Goal: Information Seeking & Learning: Learn about a topic

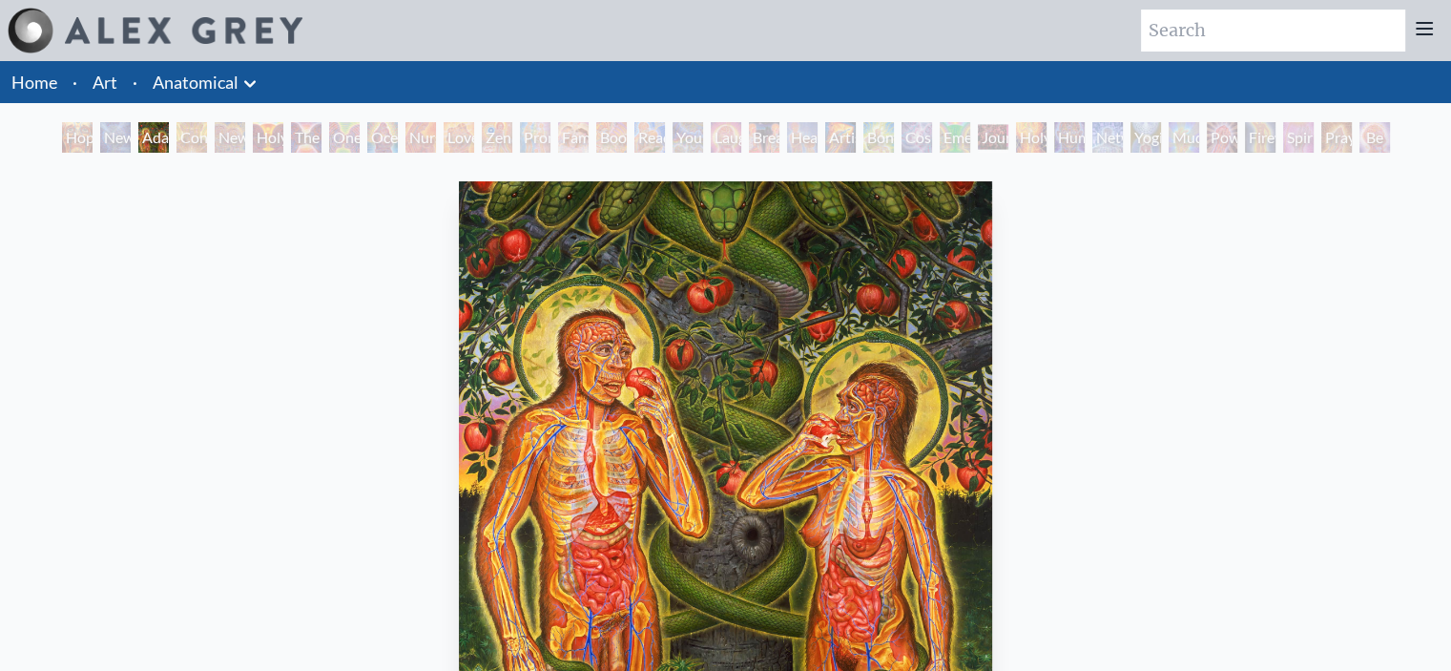
click at [215, 135] on div "New Man New Woman" at bounding box center [230, 137] width 31 height 31
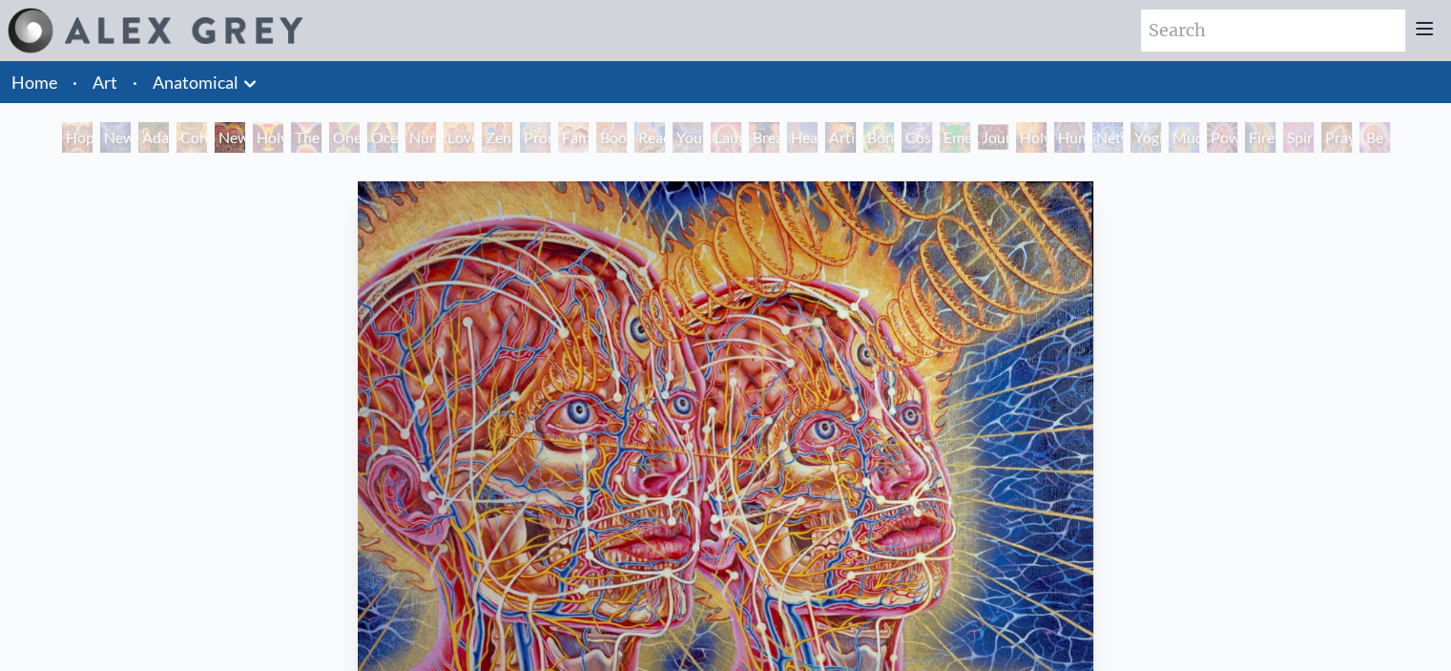
click at [253, 128] on div "Holy Grail" at bounding box center [268, 137] width 31 height 31
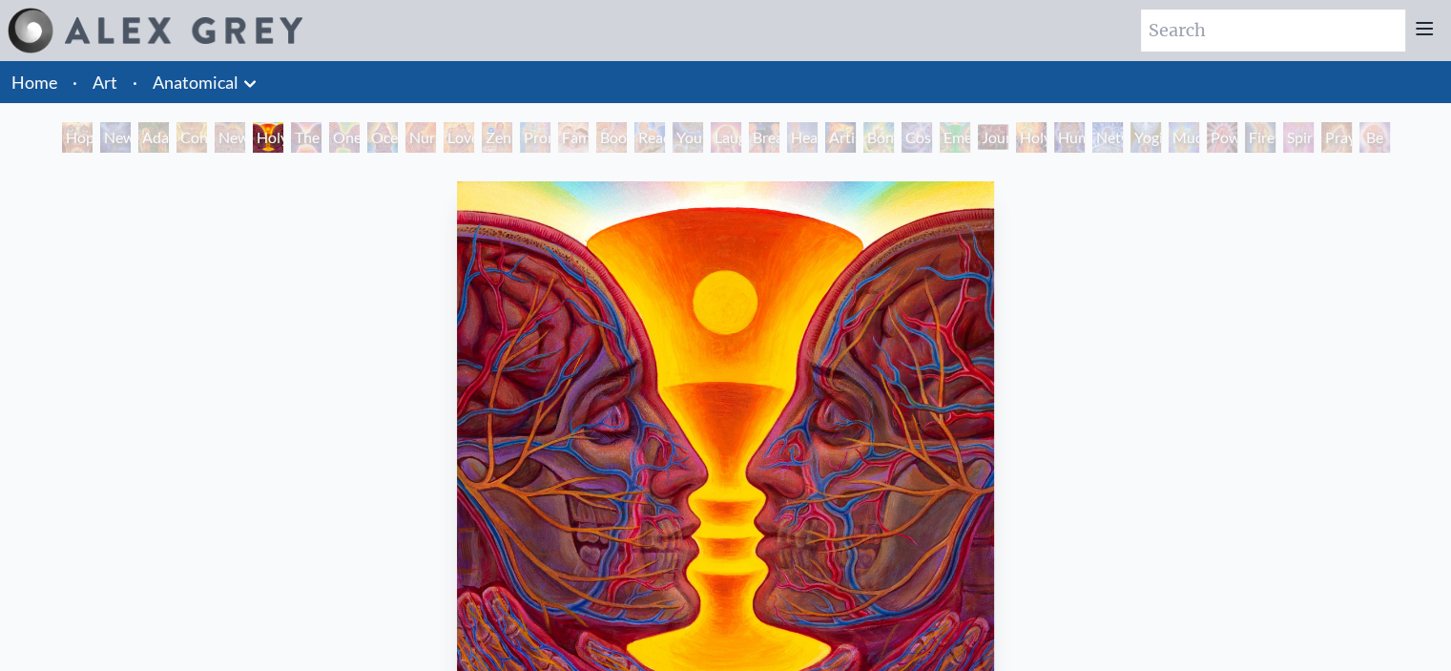
click at [321, 137] on div "The Kiss" at bounding box center [306, 137] width 31 height 31
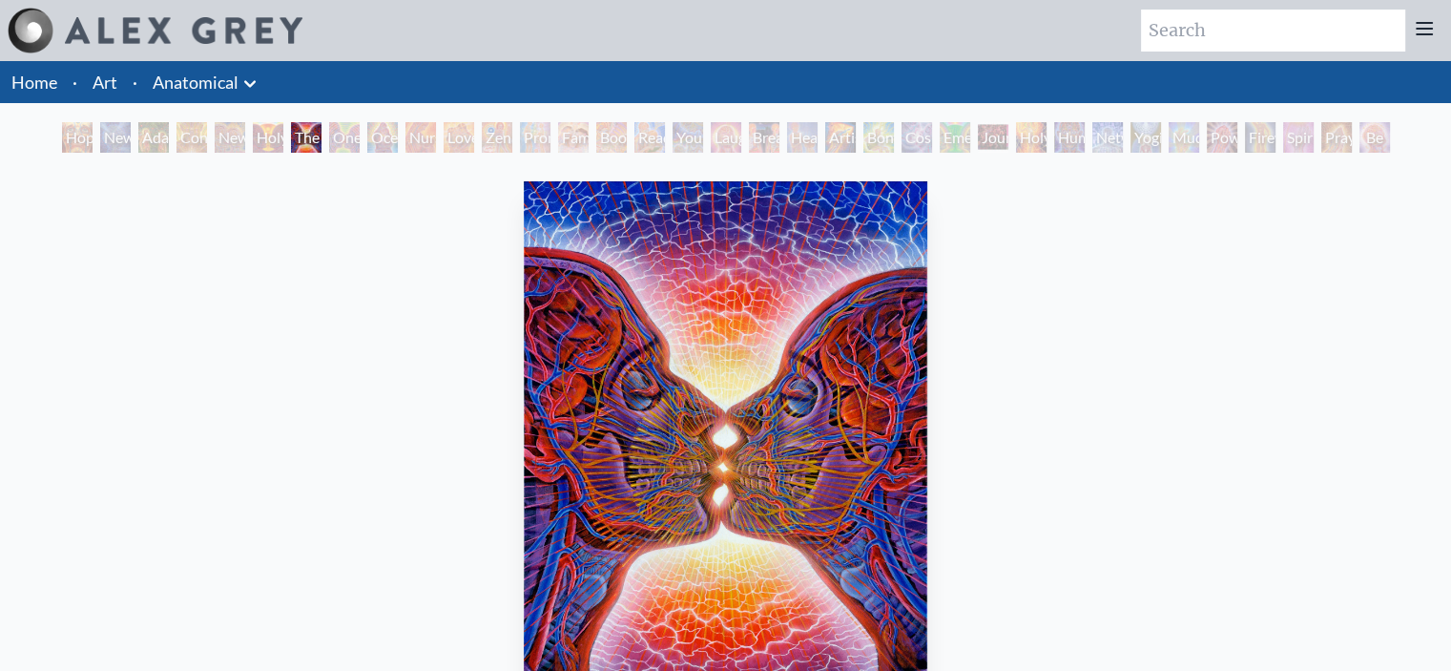
click at [357, 142] on div "One Taste" at bounding box center [344, 137] width 31 height 31
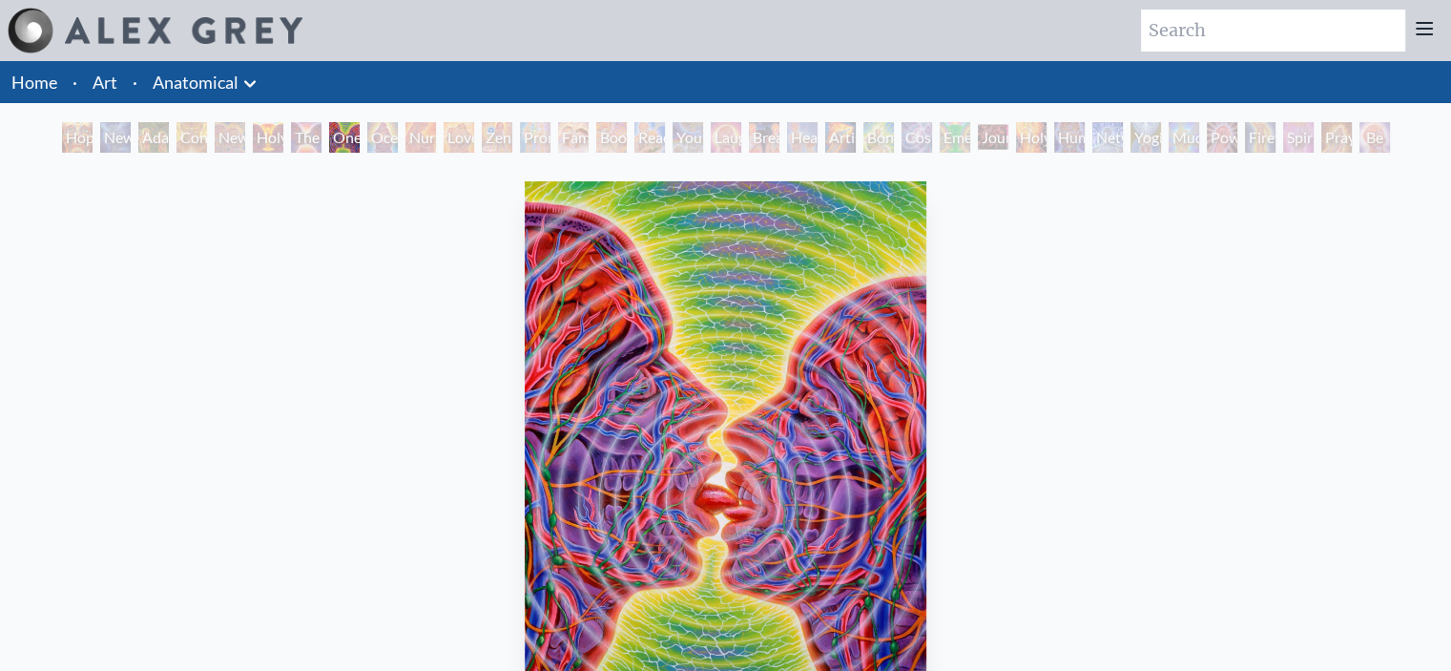
click at [392, 142] on div "Ocean of Love Bliss" at bounding box center [382, 137] width 31 height 31
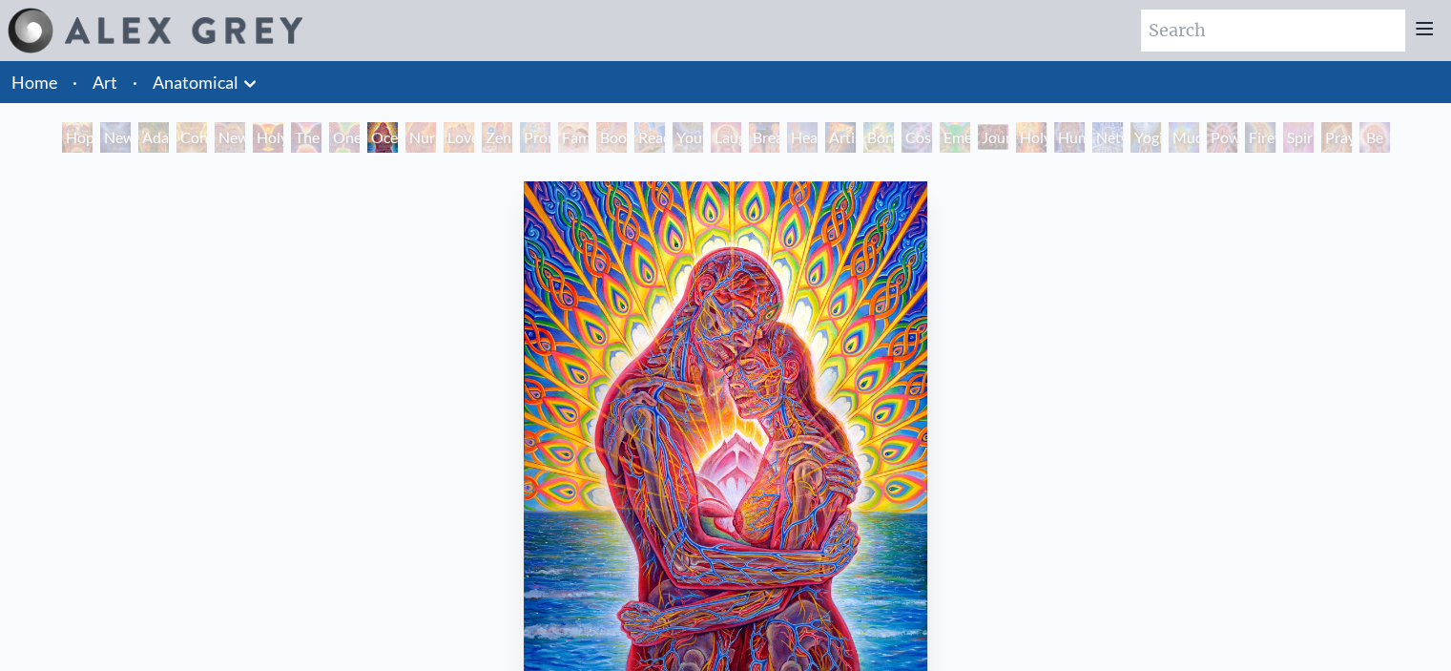
click at [482, 140] on div "Zena Lotus" at bounding box center [497, 137] width 31 height 31
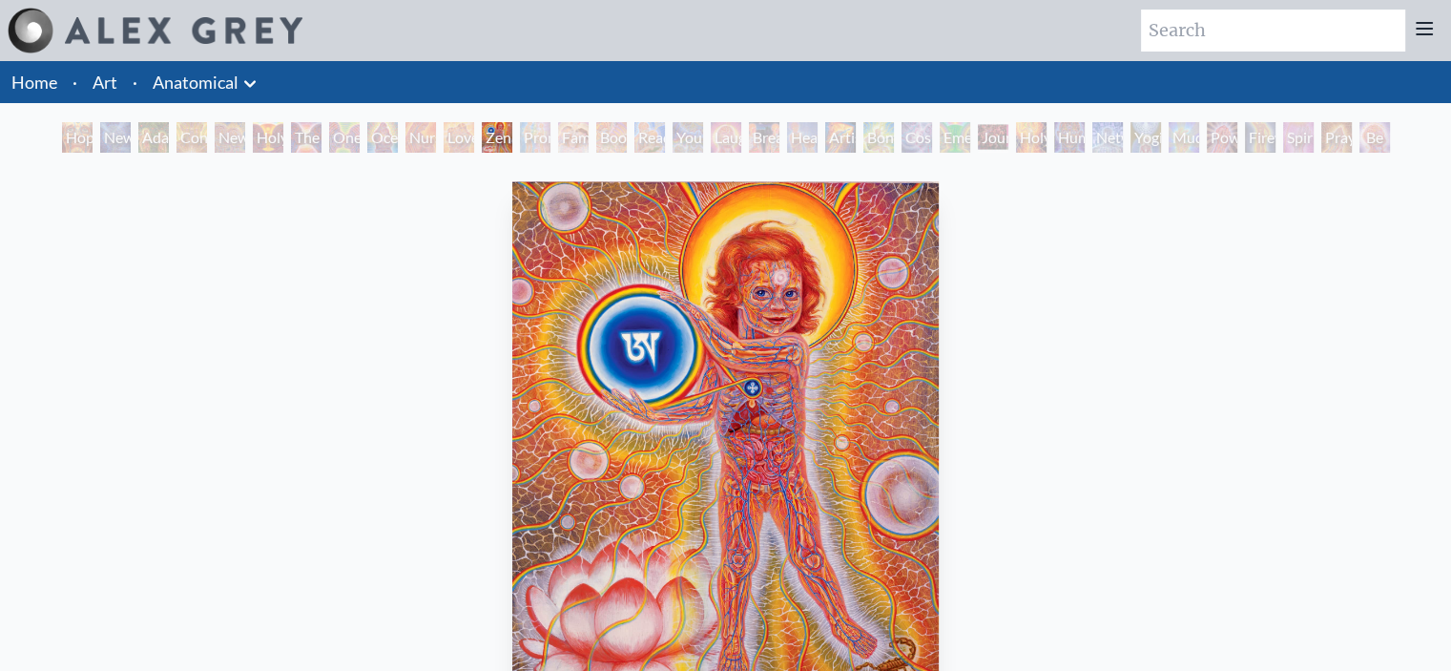
click at [435, 132] on div "Nursing" at bounding box center [420, 137] width 31 height 31
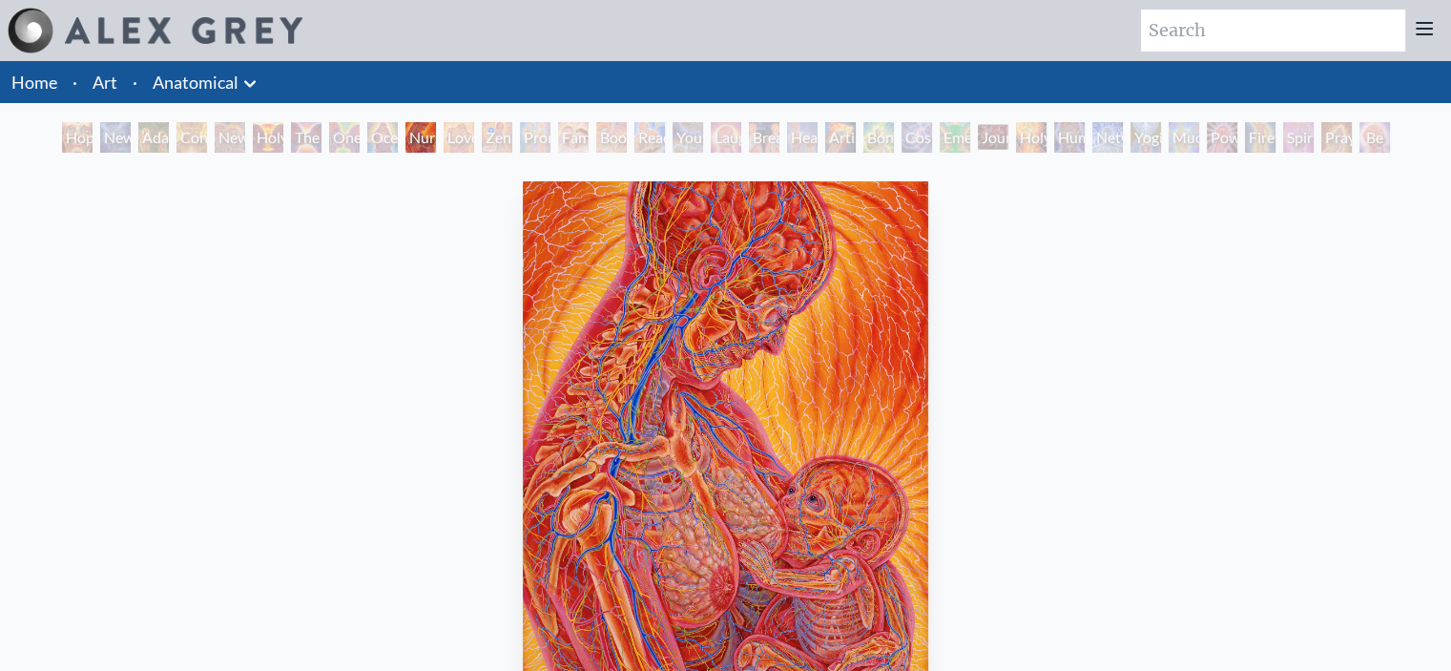
scroll to position [95, 0]
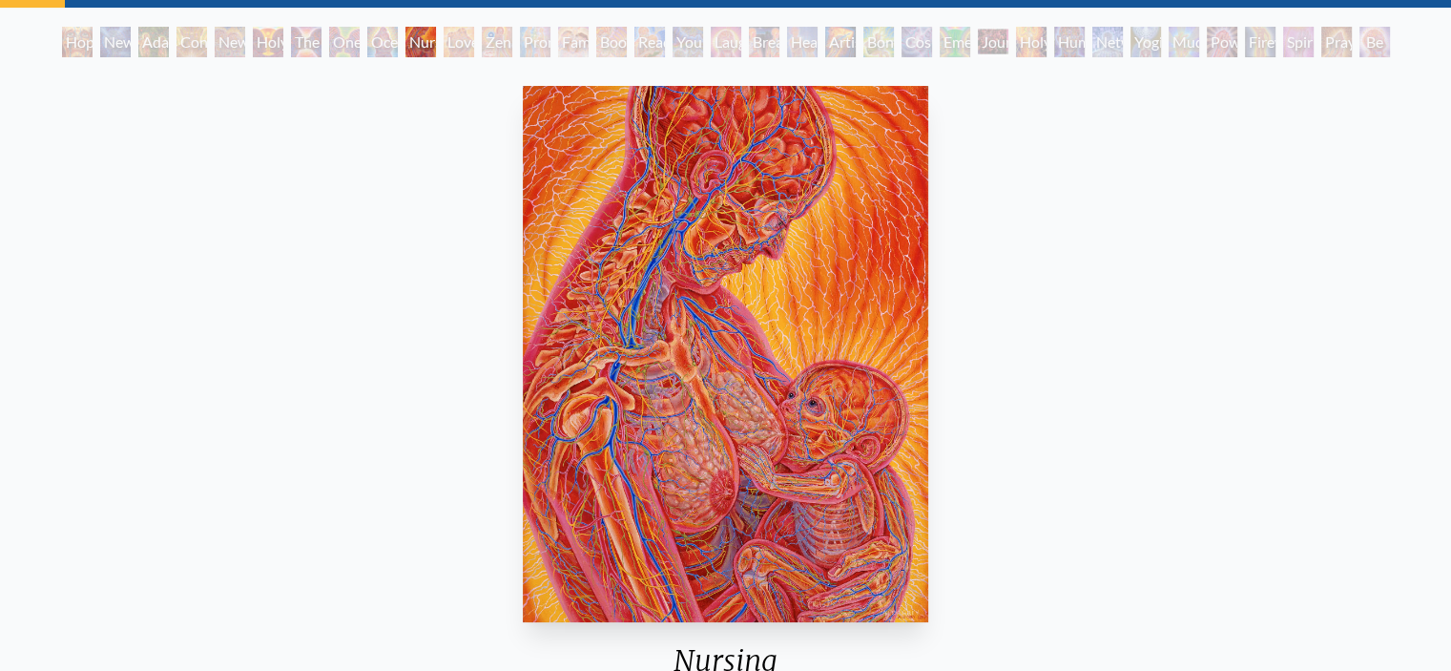
click at [450, 54] on div "Love Circuit" at bounding box center [459, 42] width 31 height 31
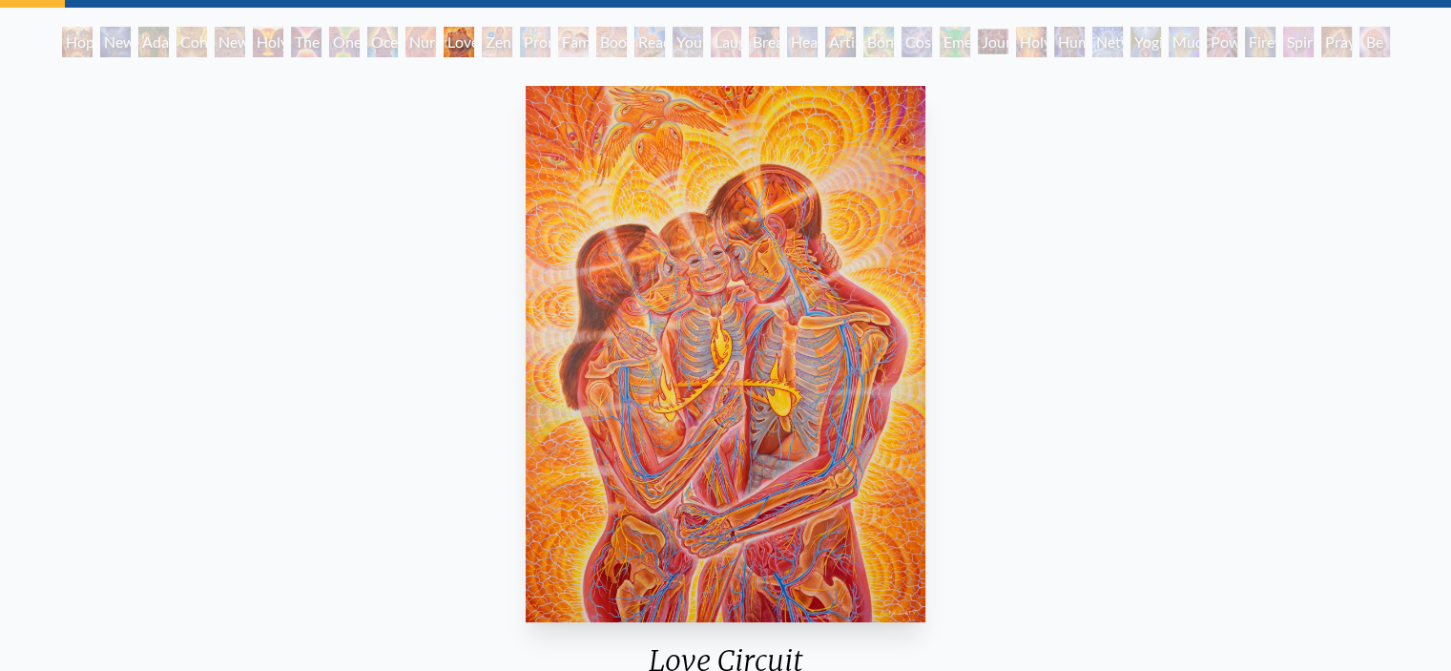
click at [703, 56] on div "Young & Old" at bounding box center [688, 42] width 31 height 31
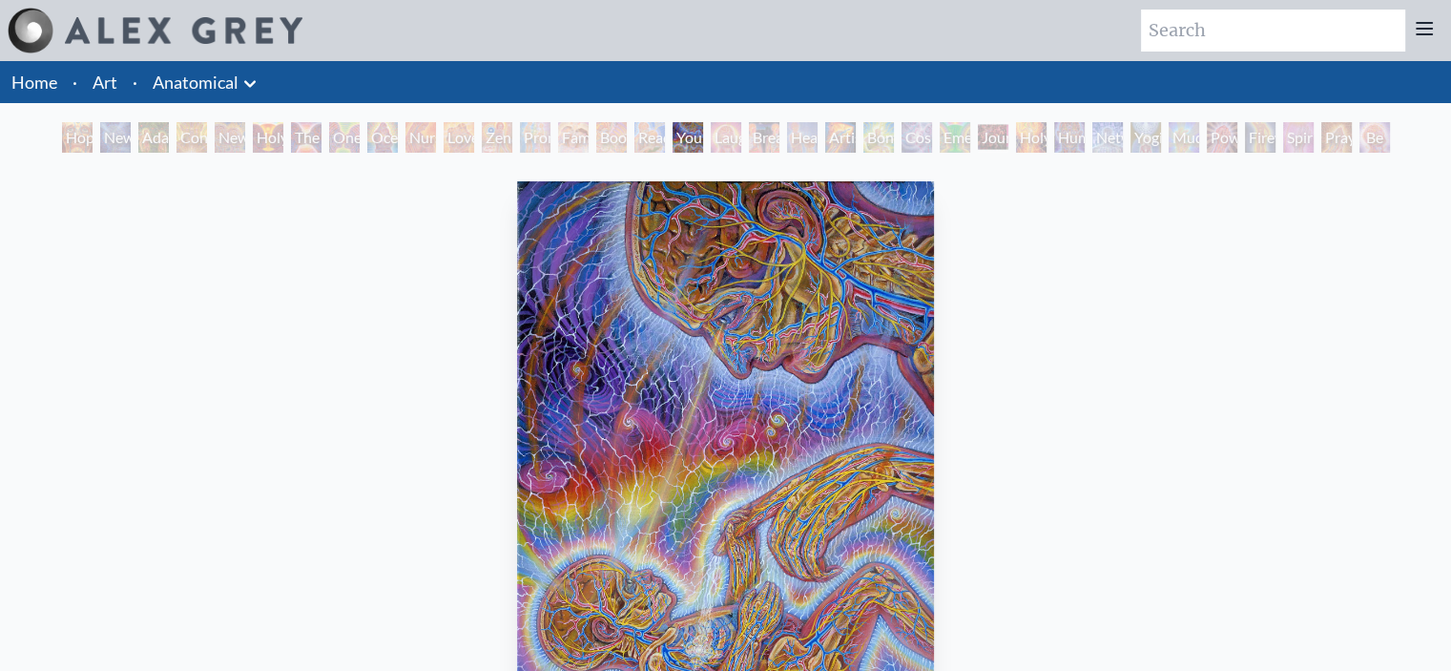
click at [932, 135] on div "Cosmic Lovers" at bounding box center [917, 137] width 31 height 31
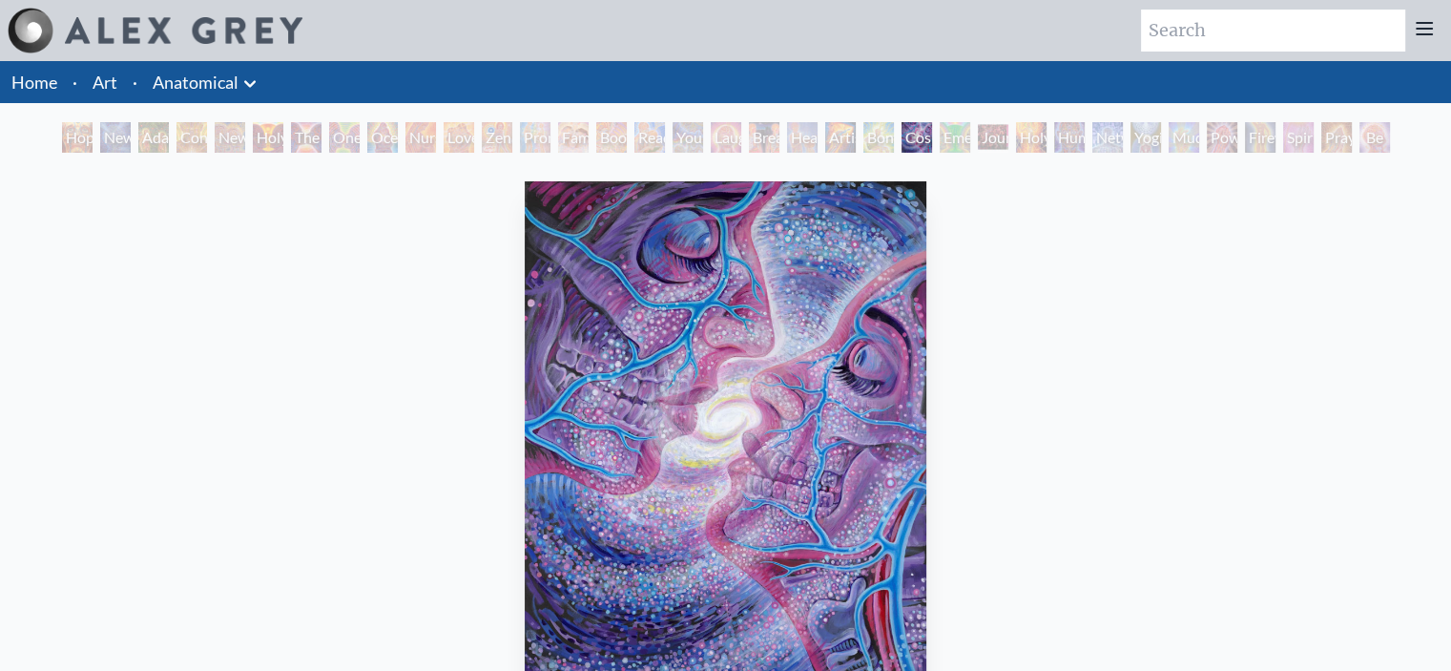
click at [1280, 322] on div "Cosmic Lovers 1987, oil on linen, 24 x 36 in. Visit the CoSM Shop" at bounding box center [725, 561] width 1421 height 775
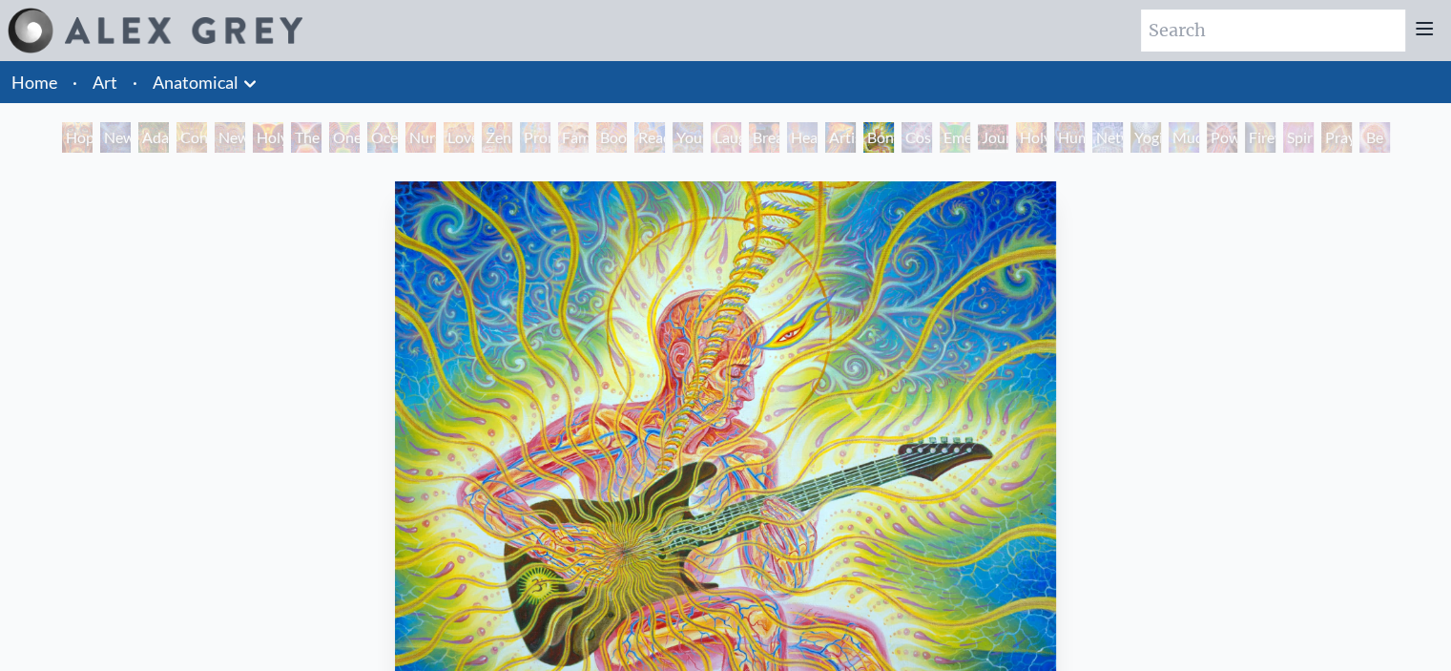
click at [1085, 140] on div "Human Geometry" at bounding box center [1069, 137] width 31 height 31
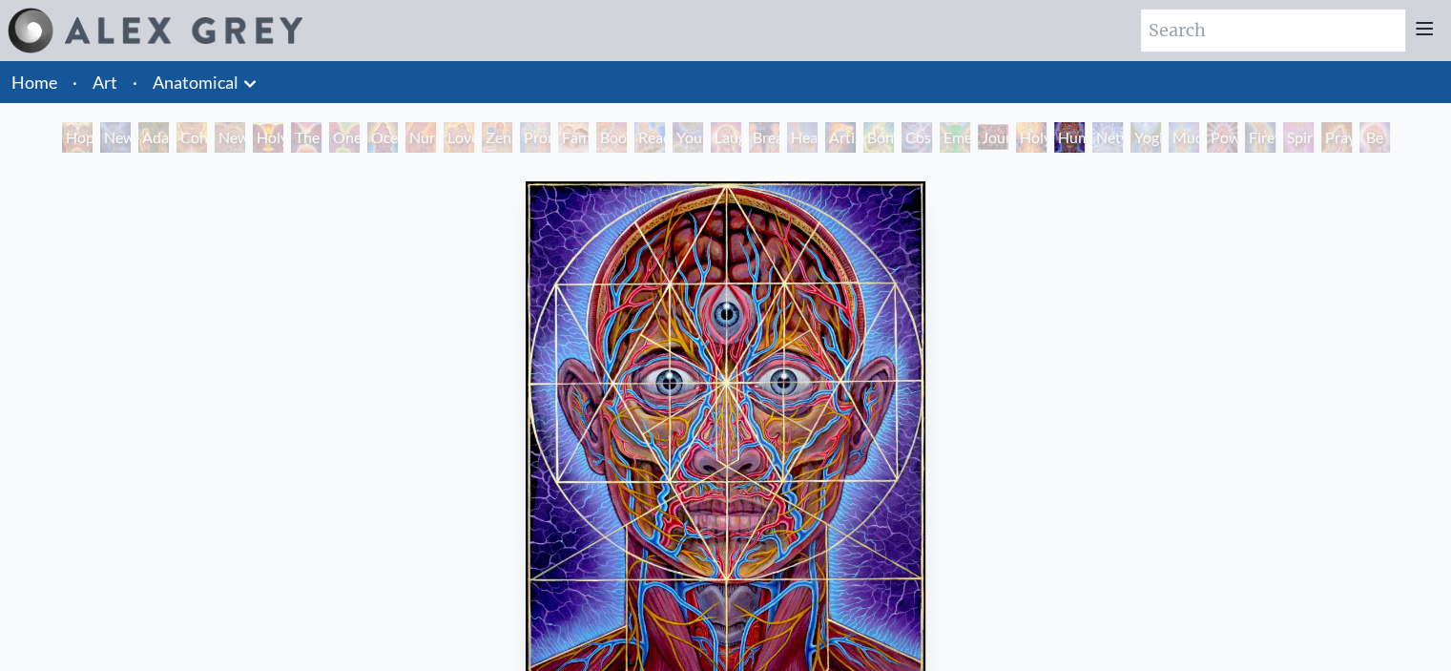
click at [1225, 147] on div "Power to the Peaceful" at bounding box center [1222, 137] width 31 height 31
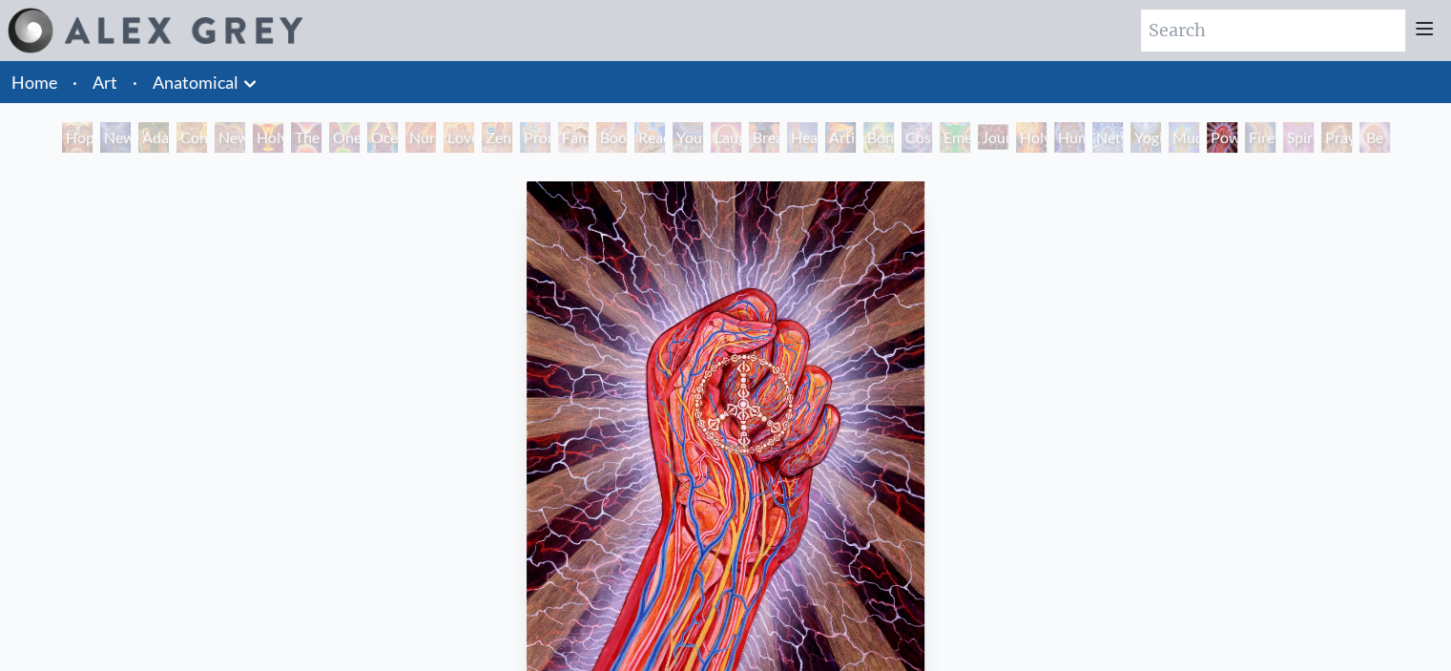
click at [1314, 135] on div "Spirit Animates the Flesh" at bounding box center [1298, 137] width 31 height 31
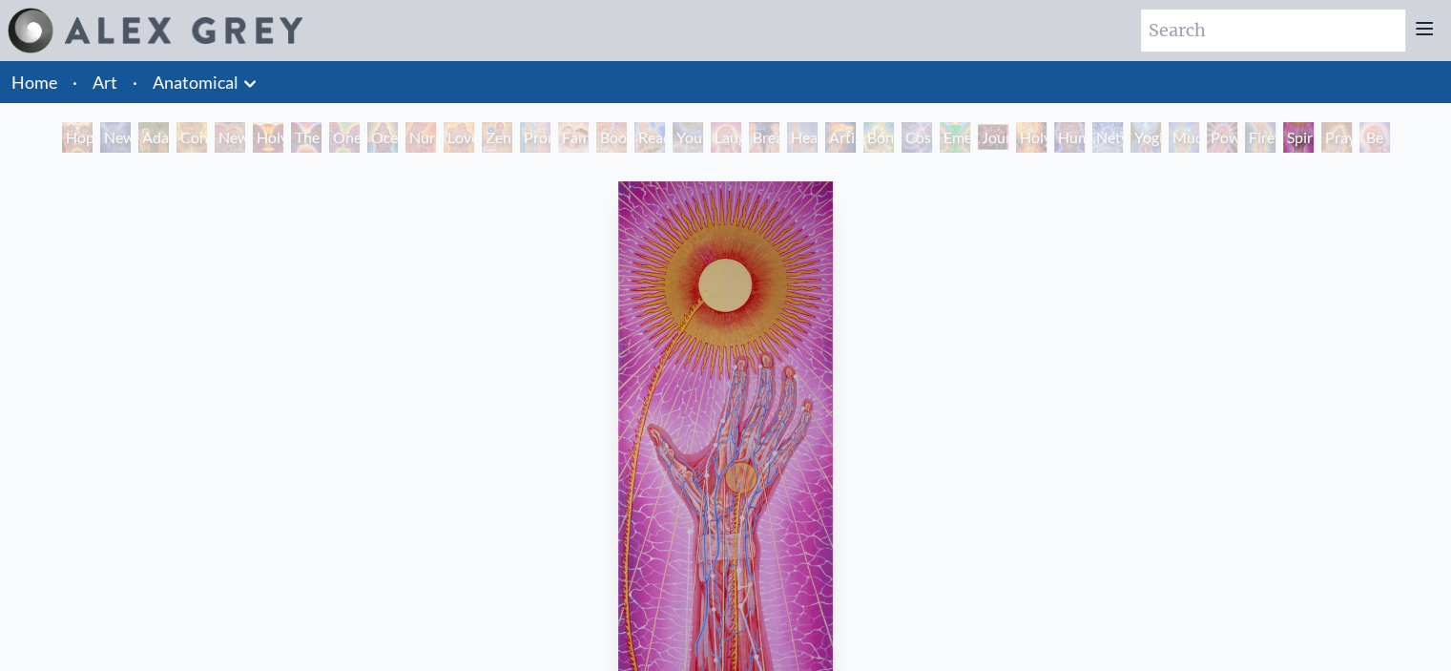
click at [1276, 140] on div "Firewalking" at bounding box center [1260, 137] width 31 height 31
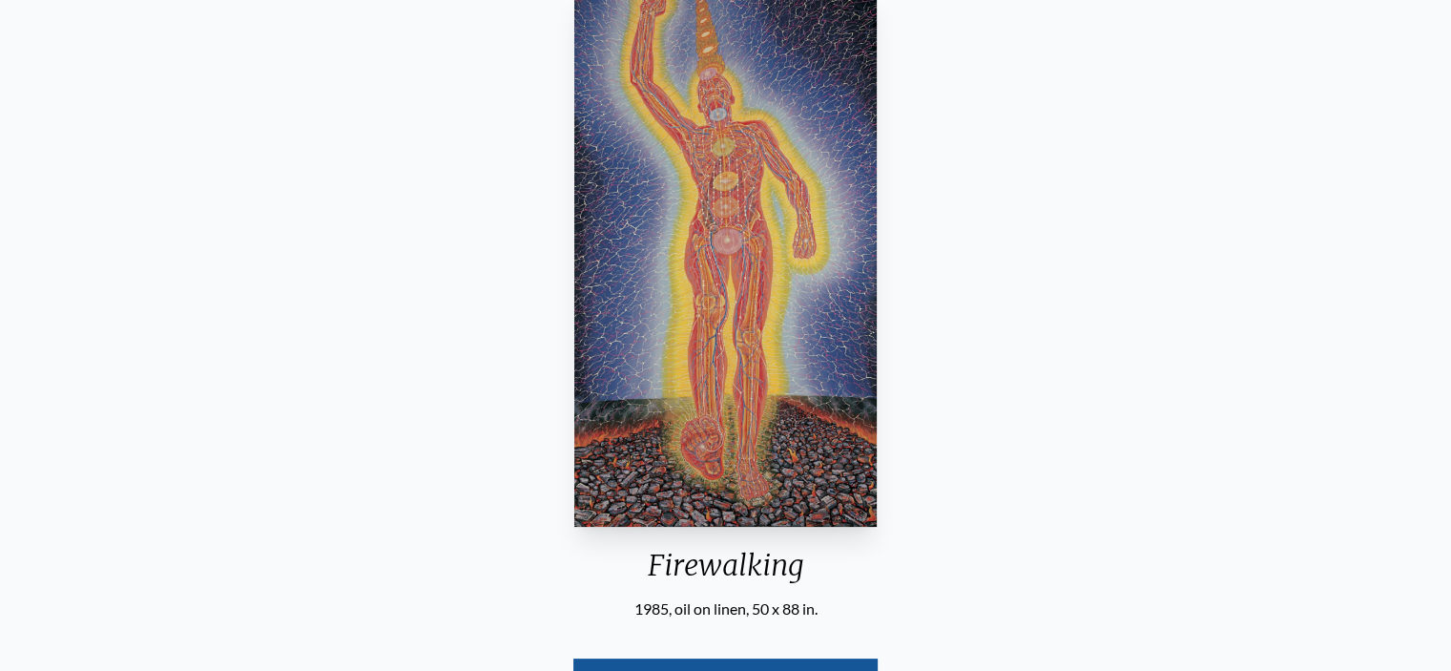
scroll to position [513, 0]
